Goal: Task Accomplishment & Management: Complete application form

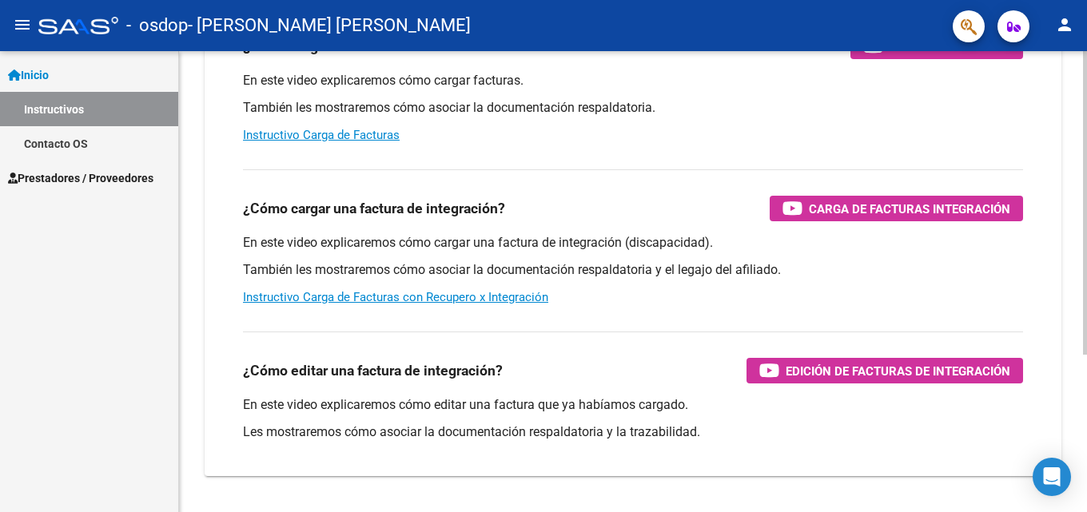
scroll to position [160, 0]
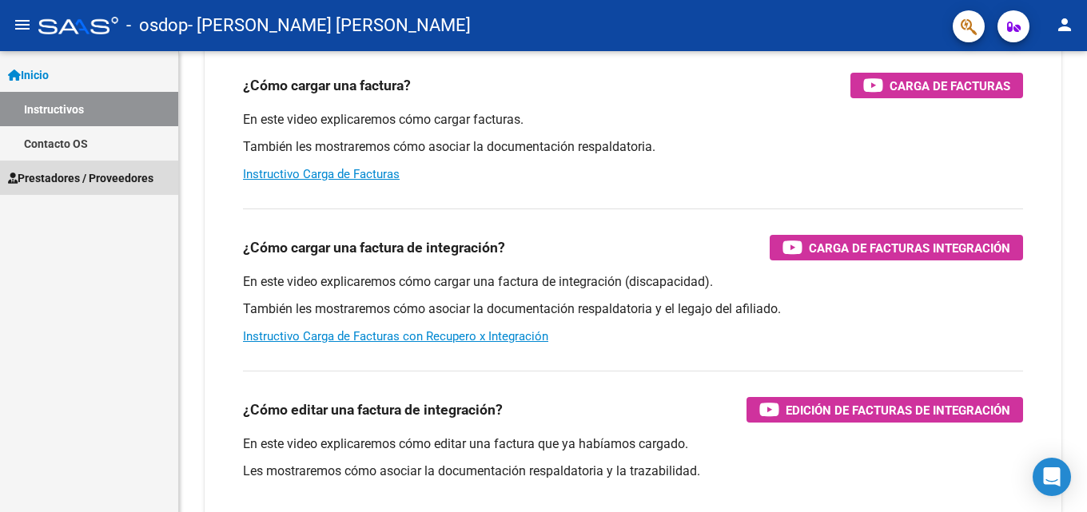
click at [51, 180] on span "Prestadores / Proveedores" at bounding box center [81, 178] width 146 height 18
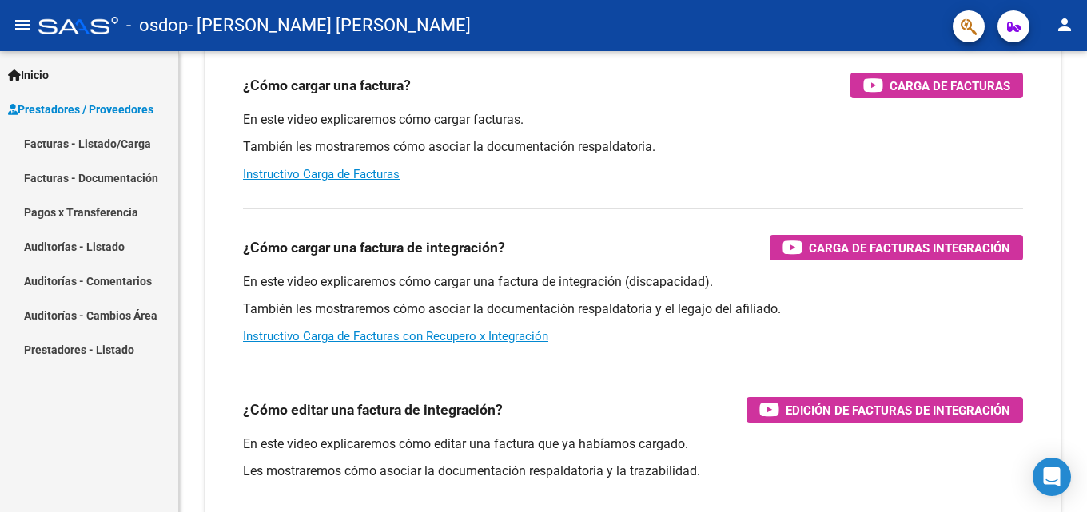
click at [80, 138] on link "Facturas - Listado/Carga" at bounding box center [89, 143] width 178 height 34
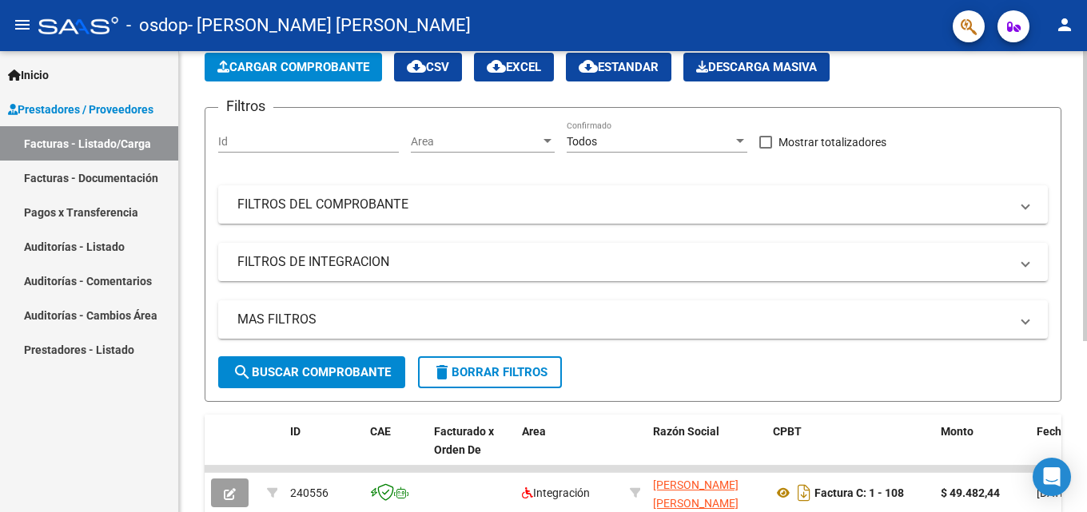
scroll to position [33, 0]
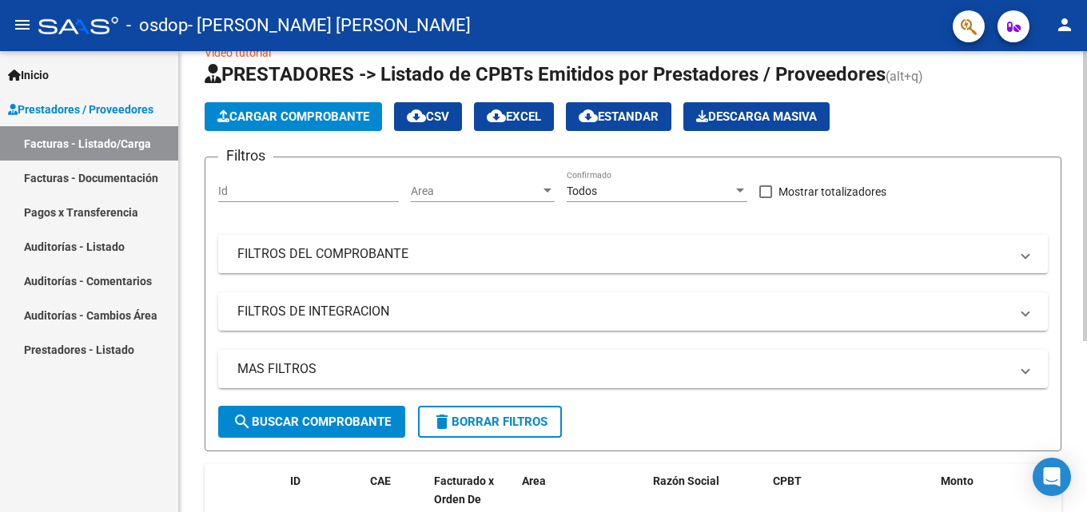
click at [340, 116] on span "Cargar Comprobante" at bounding box center [293, 117] width 152 height 14
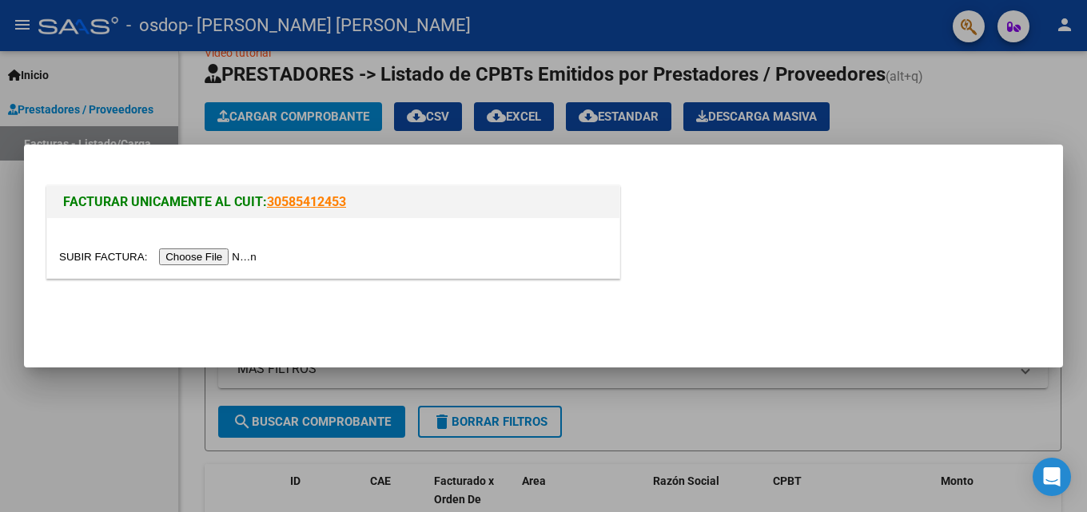
click at [225, 258] on input "file" at bounding box center [160, 257] width 202 height 17
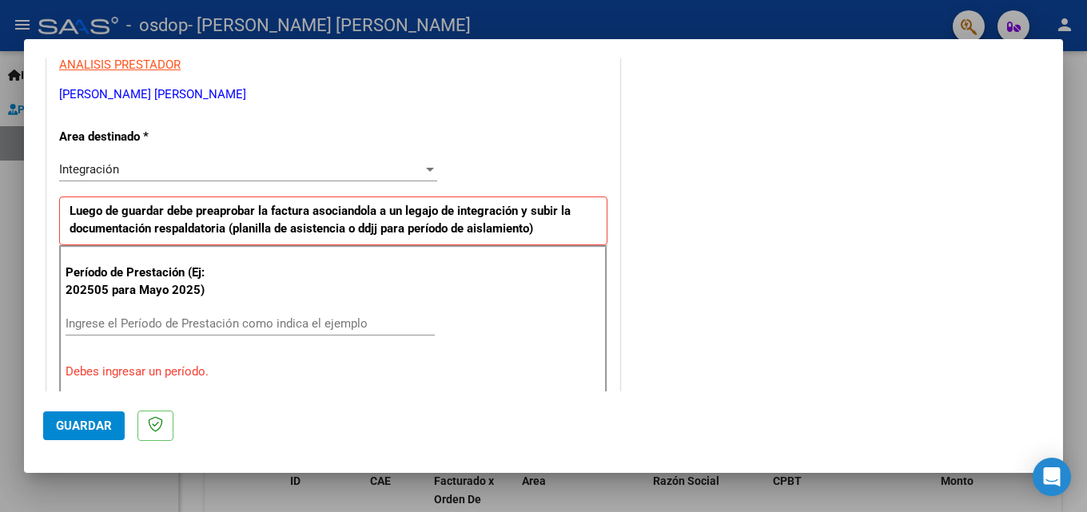
scroll to position [281, 0]
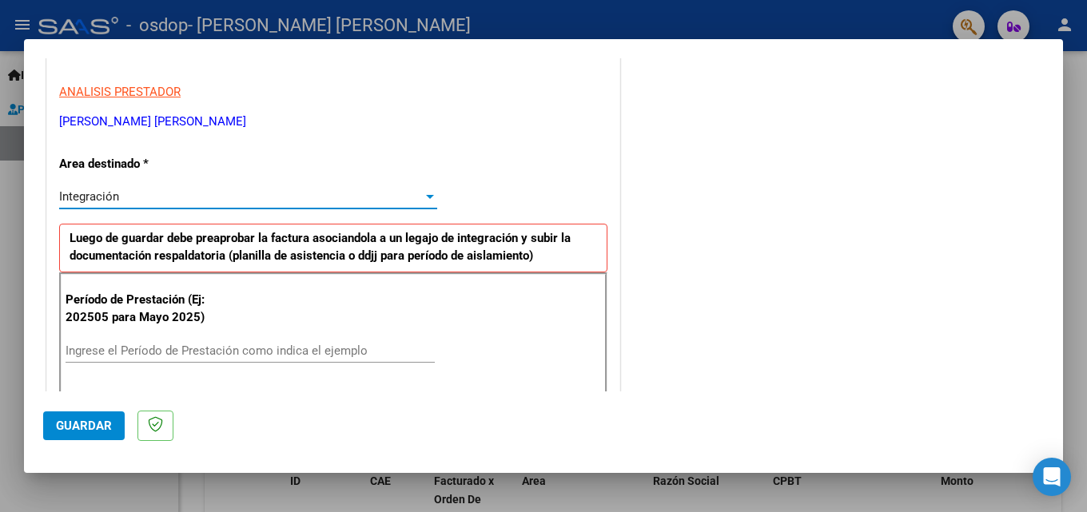
click at [82, 197] on span "Integración" at bounding box center [89, 196] width 60 height 14
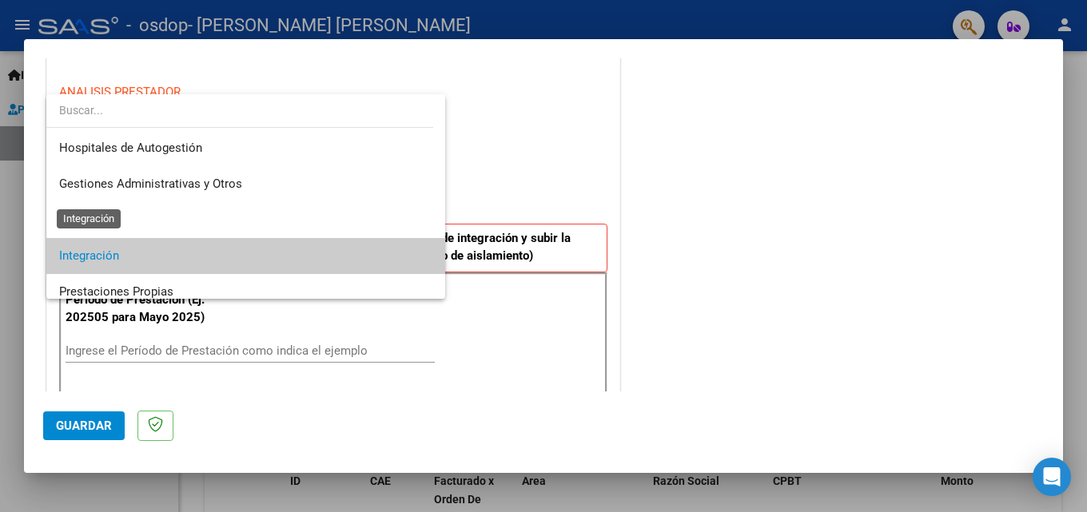
scroll to position [60, 0]
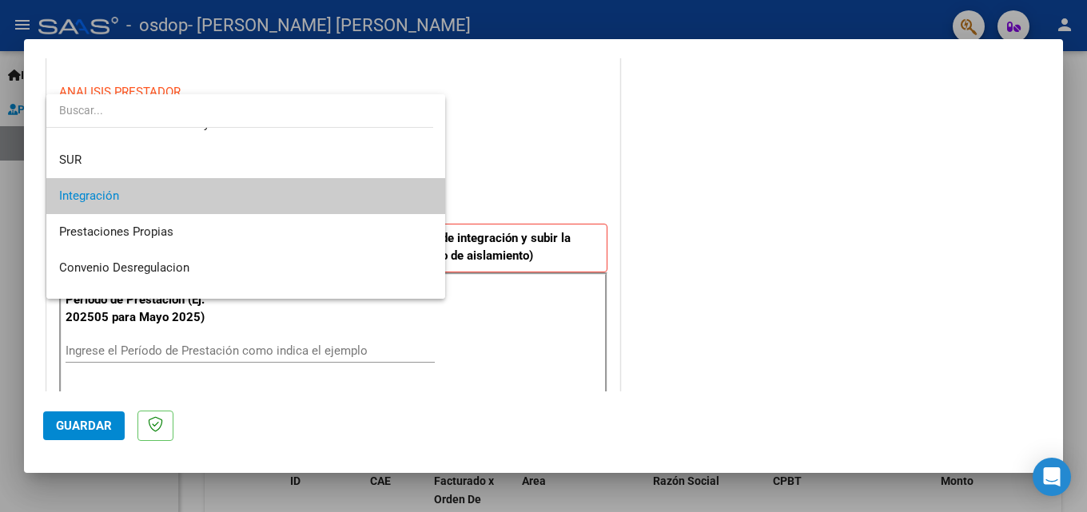
click at [194, 208] on span "Integración" at bounding box center [245, 196] width 373 height 36
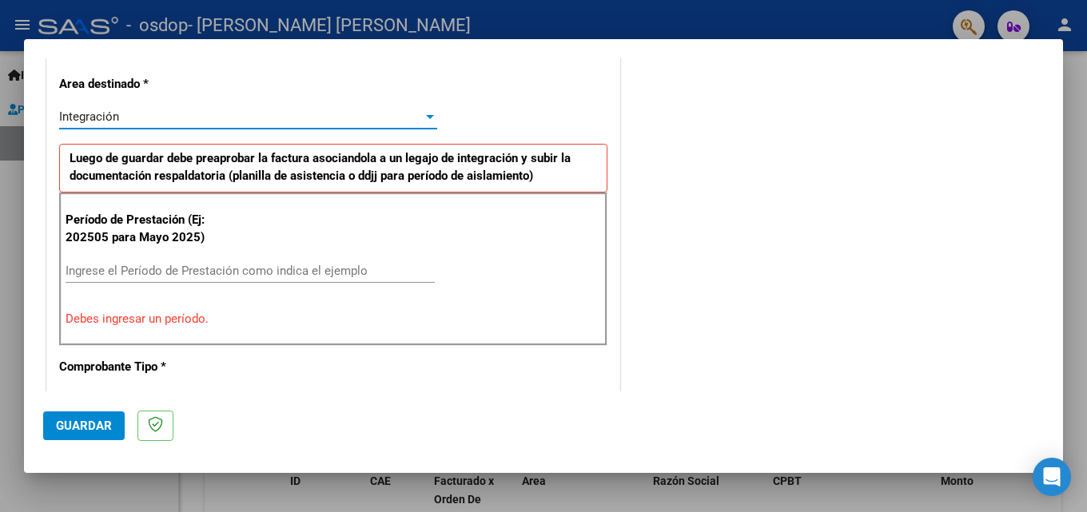
scroll to position [441, 0]
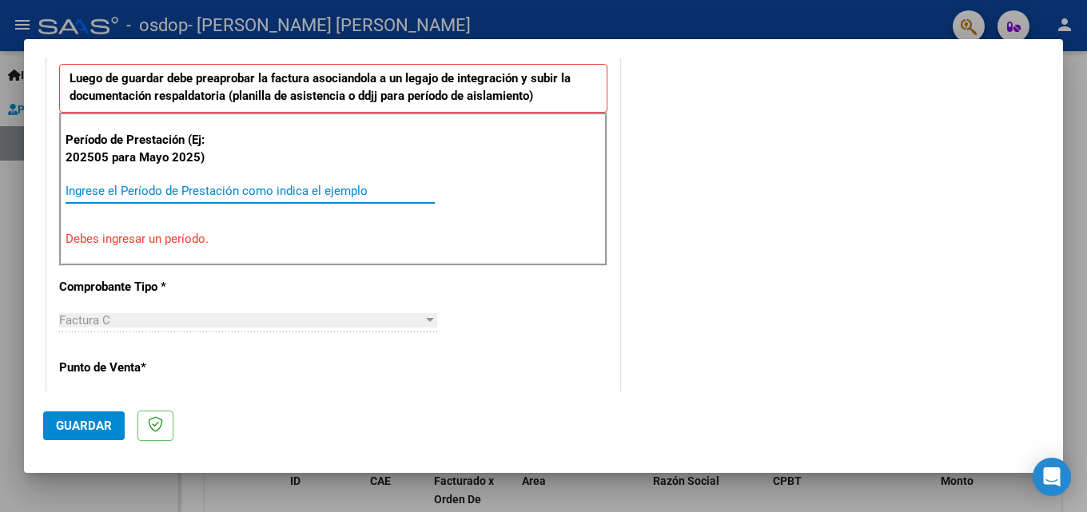
click at [164, 188] on input "Ingrese el Período de Prestación como indica el ejemplo" at bounding box center [250, 191] width 369 height 14
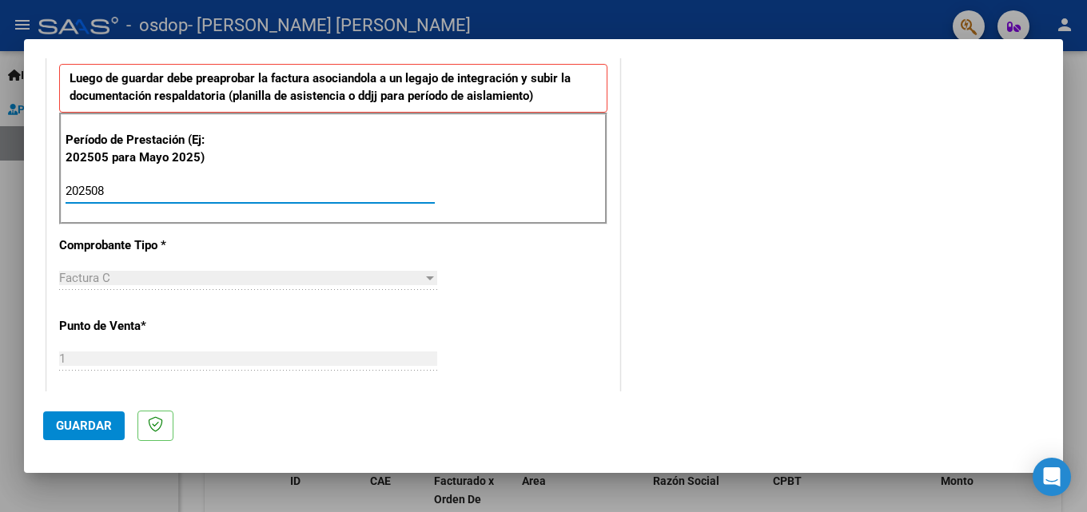
type input "202508"
click at [254, 301] on div "Factura C Seleccionar Tipo" at bounding box center [248, 285] width 378 height 39
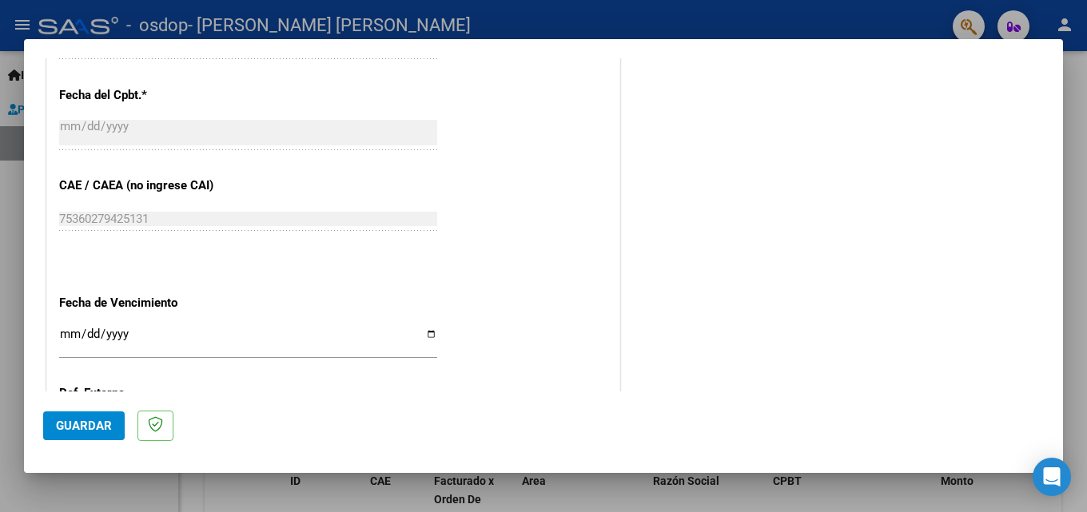
scroll to position [914, 0]
click at [70, 342] on input "Ingresar la fecha" at bounding box center [248, 342] width 378 height 26
click at [430, 338] on input "Ingresar la fecha" at bounding box center [248, 342] width 378 height 26
type input "[DATE]"
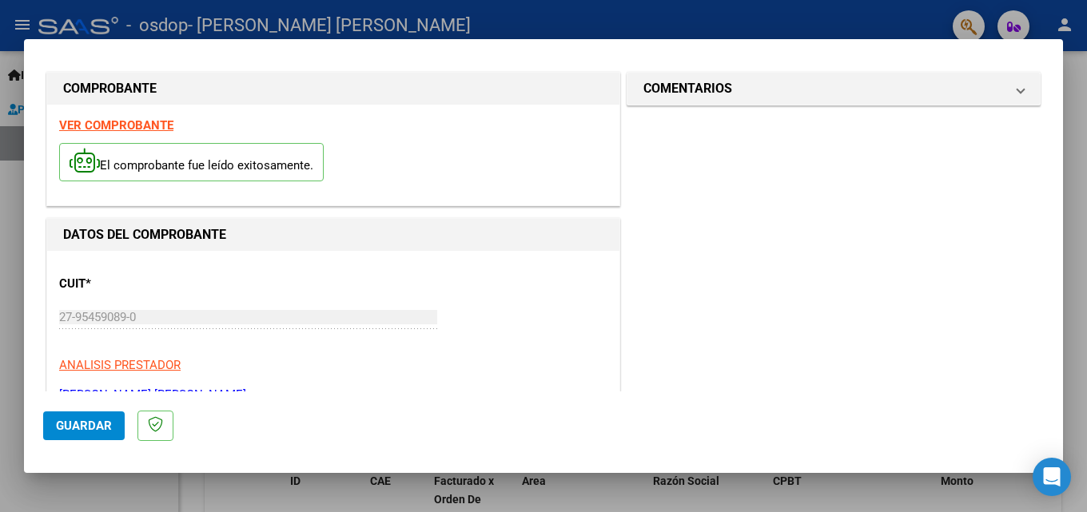
scroll to position [0, 0]
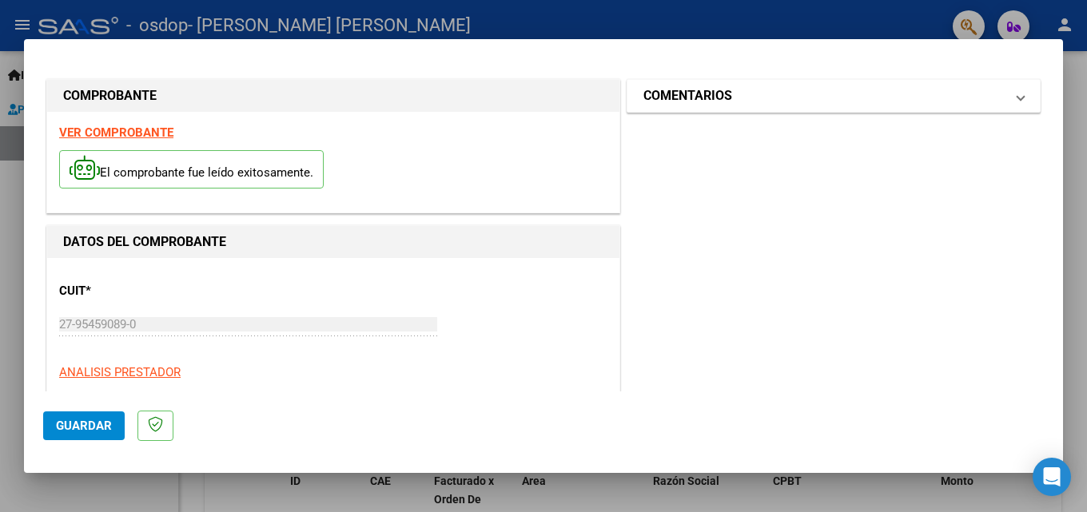
click at [1018, 100] on span at bounding box center [1021, 95] width 6 height 19
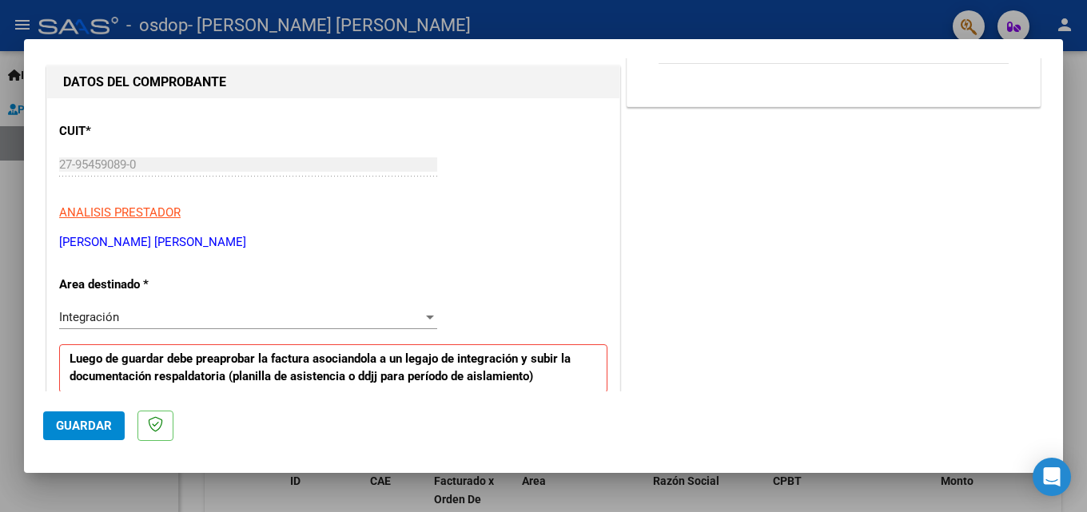
scroll to position [320, 0]
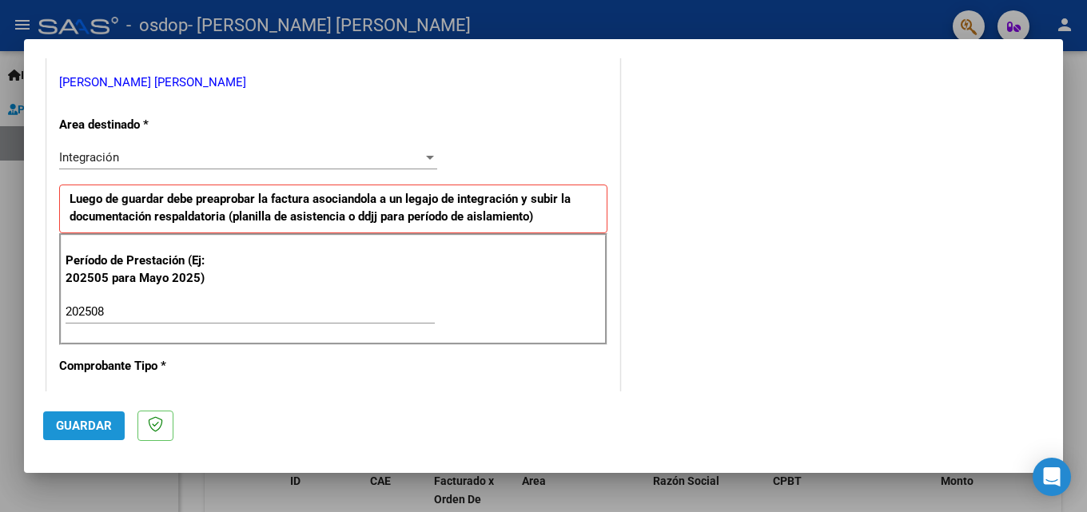
click at [94, 433] on button "Guardar" at bounding box center [84, 426] width 82 height 29
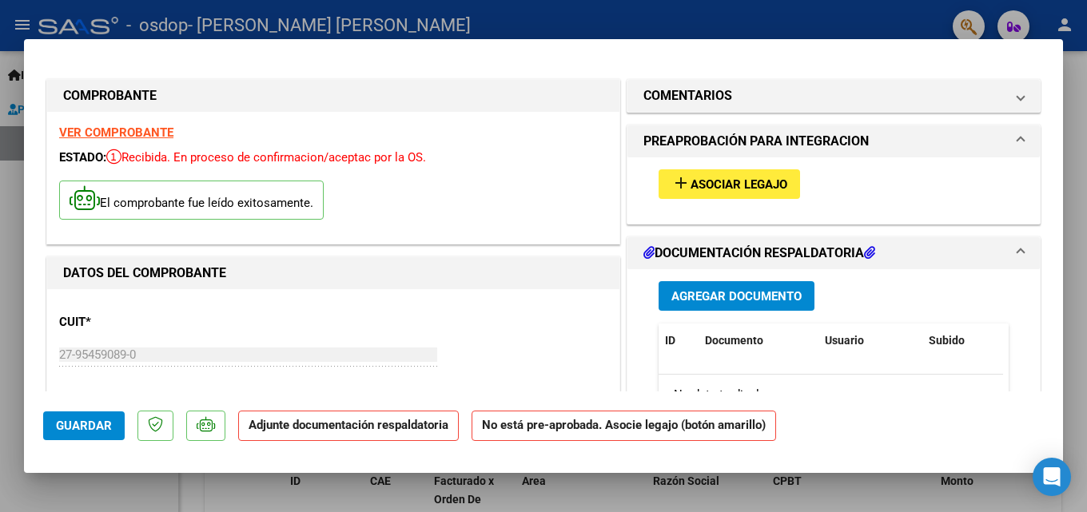
scroll to position [80, 0]
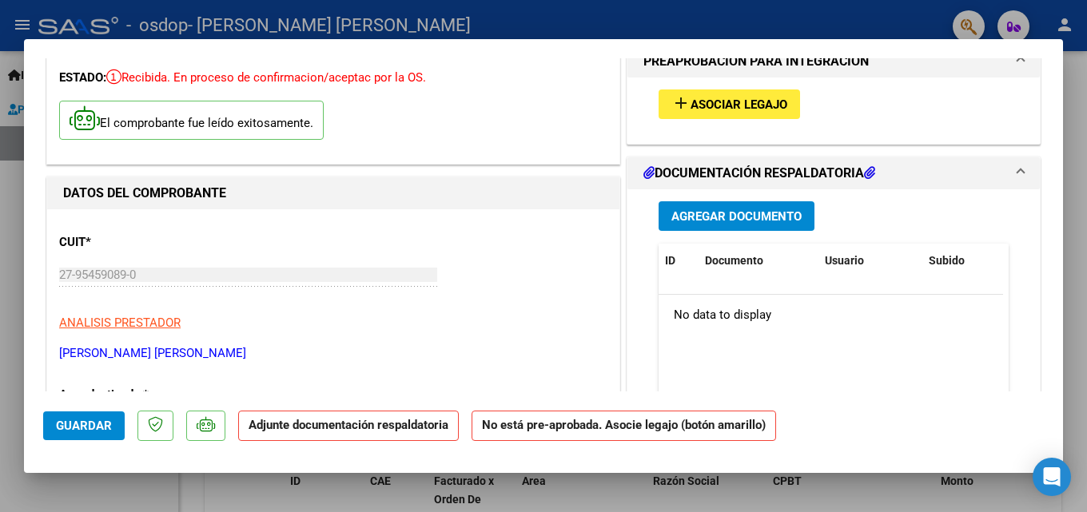
click at [740, 221] on span "Agregar Documento" at bounding box center [737, 216] width 130 height 14
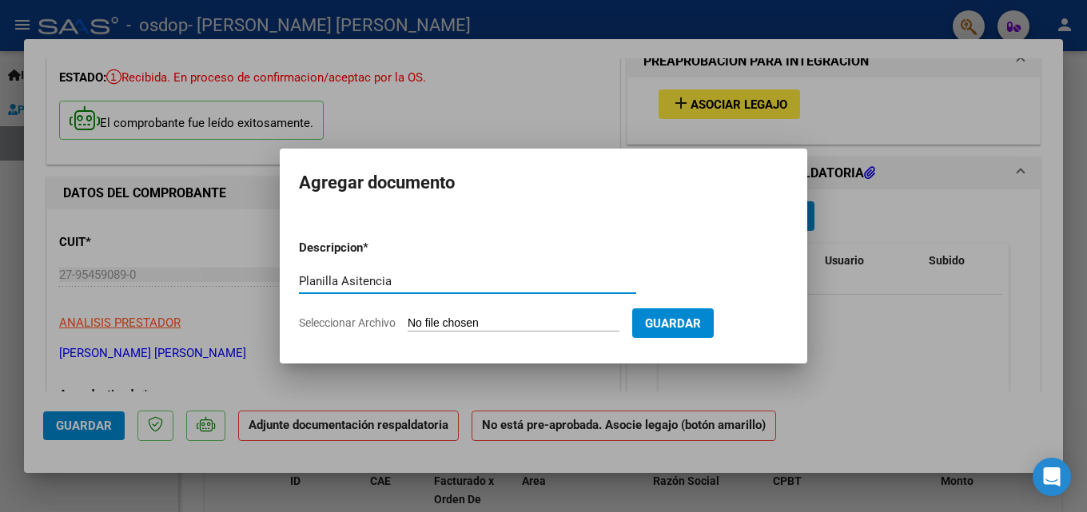
type input "Planilla Asitencia"
click at [714, 309] on button "Guardar" at bounding box center [673, 324] width 82 height 30
click at [701, 323] on span "Guardar" at bounding box center [673, 324] width 56 height 14
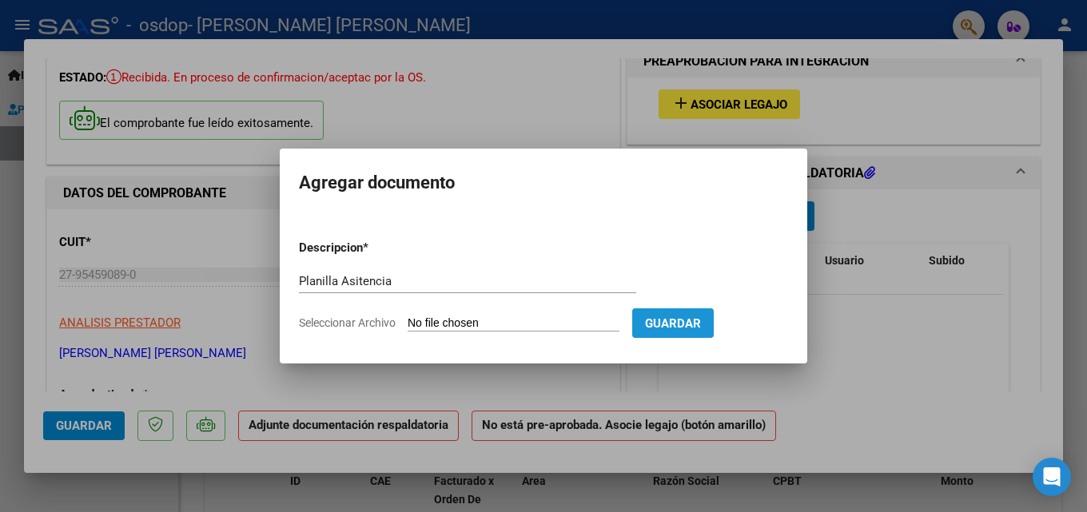
click at [701, 325] on span "Guardar" at bounding box center [673, 324] width 56 height 14
click at [429, 323] on input "Seleccionar Archivo" at bounding box center [514, 324] width 212 height 15
type input "C:\fakepath\ASISTENCIA_ARCE_SANTIAGO_AGO25.pdf"
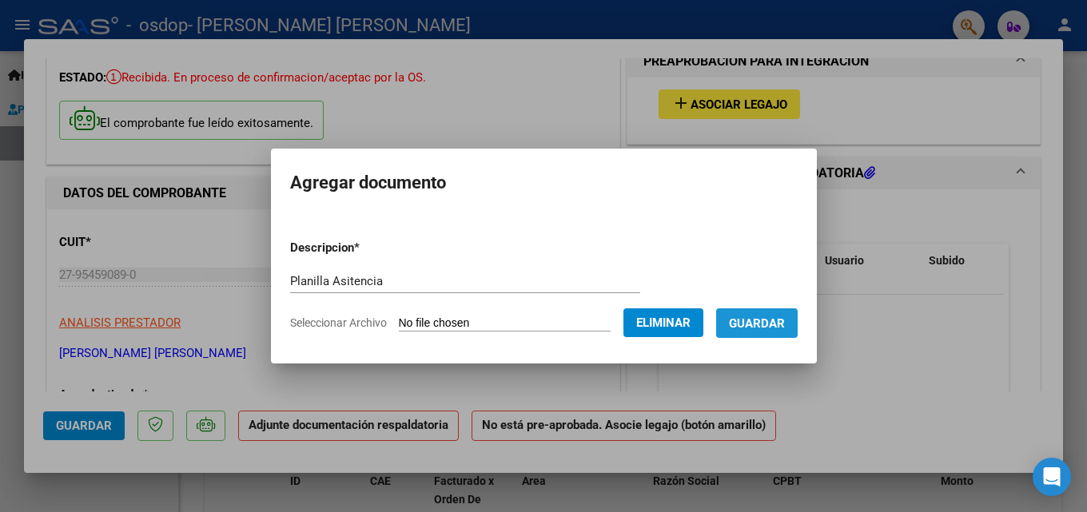
click at [785, 322] on span "Guardar" at bounding box center [757, 324] width 56 height 14
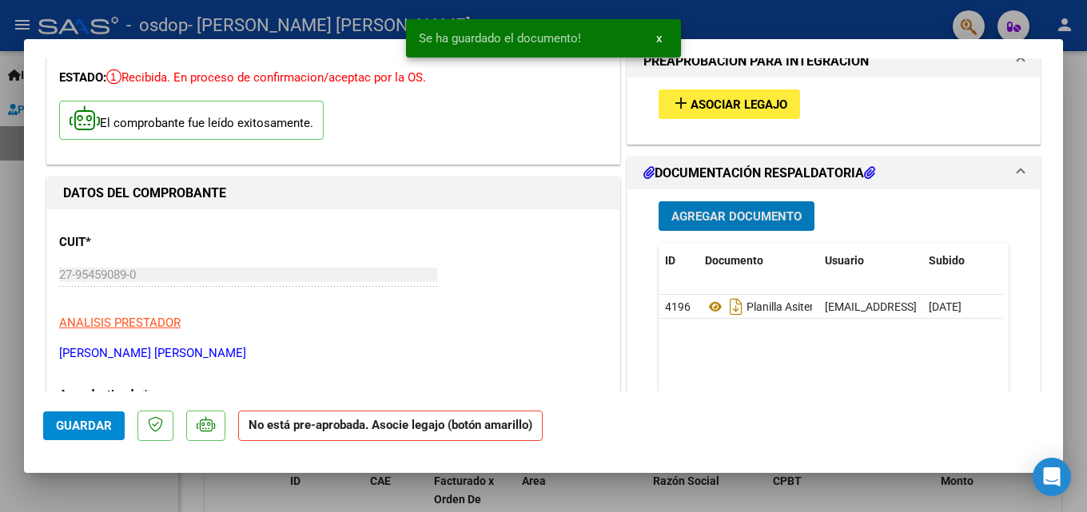
click at [719, 110] on span "Asociar Legajo" at bounding box center [739, 105] width 97 height 14
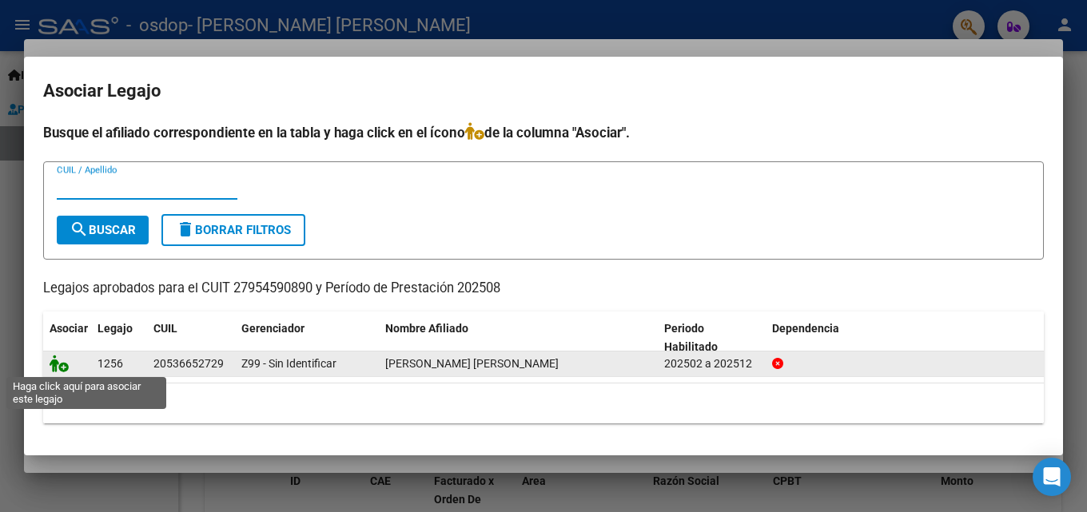
click at [61, 366] on icon at bounding box center [59, 364] width 19 height 18
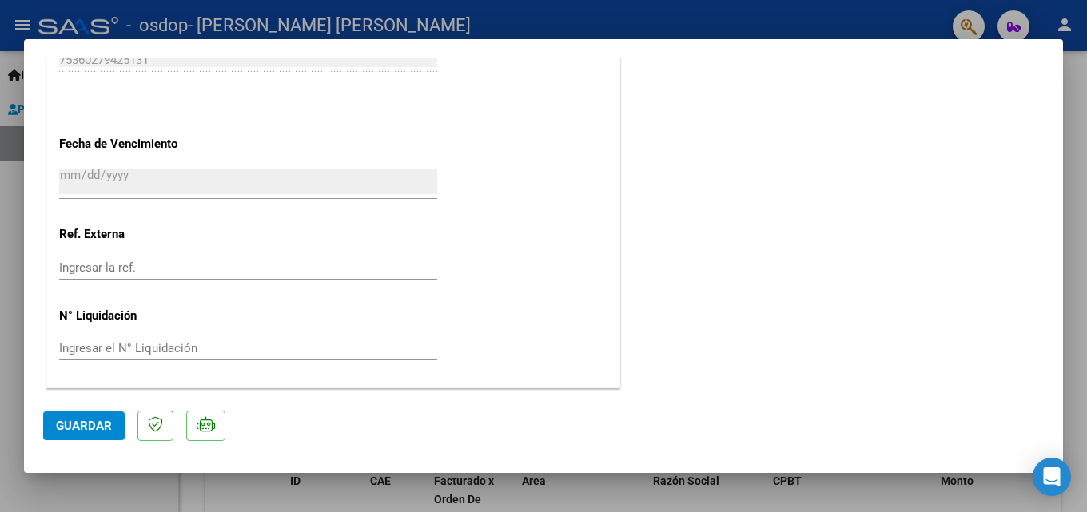
scroll to position [1018, 0]
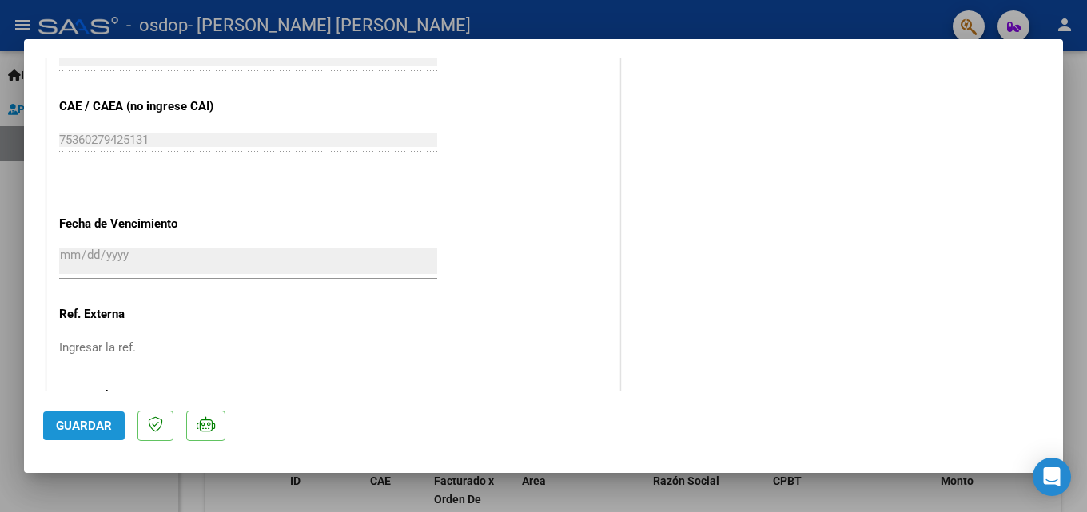
click at [105, 432] on span "Guardar" at bounding box center [84, 426] width 56 height 14
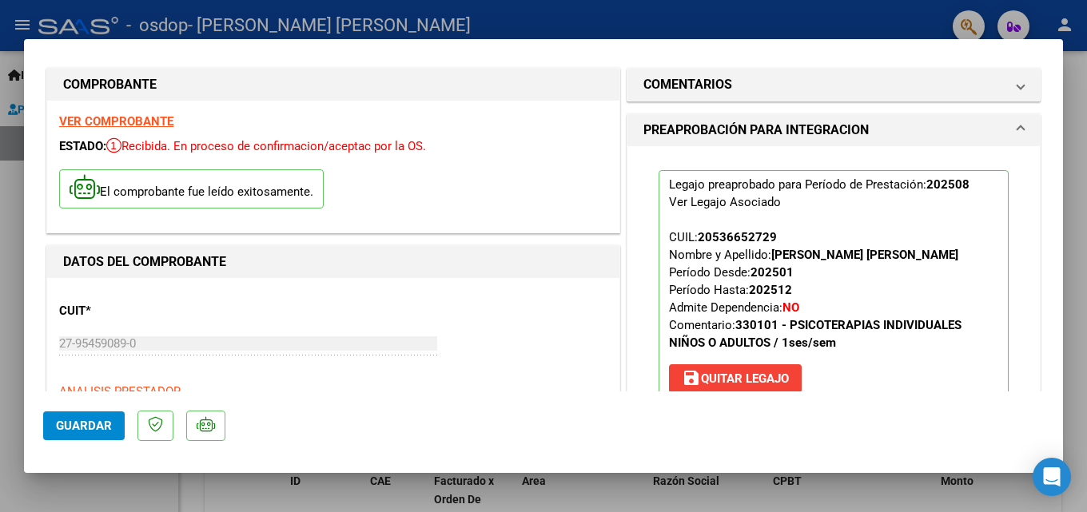
scroll to position [0, 0]
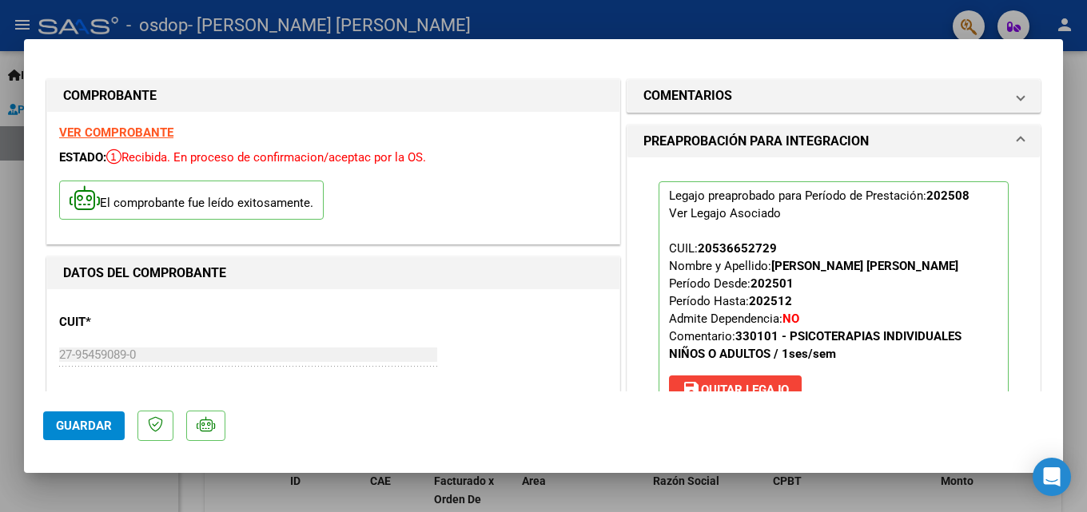
click at [1071, 138] on div at bounding box center [543, 256] width 1087 height 512
